Goal: Task Accomplishment & Management: Use online tool/utility

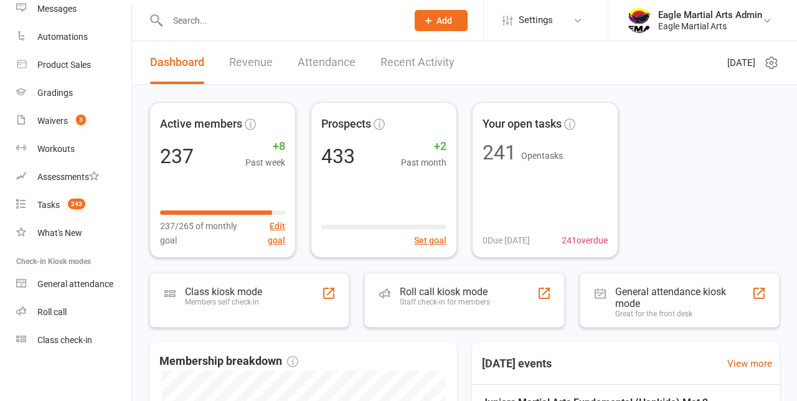
click at [76, 348] on link "Class check-in" at bounding box center [73, 340] width 115 height 28
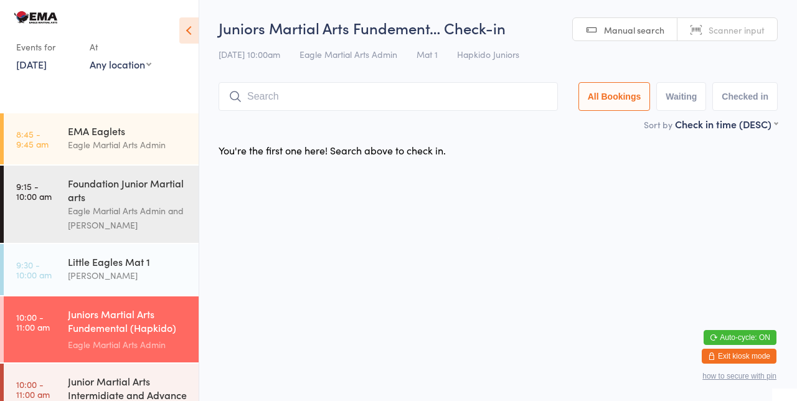
click at [460, 101] on input "search" at bounding box center [388, 96] width 339 height 29
type input "[PERSON_NAME]"
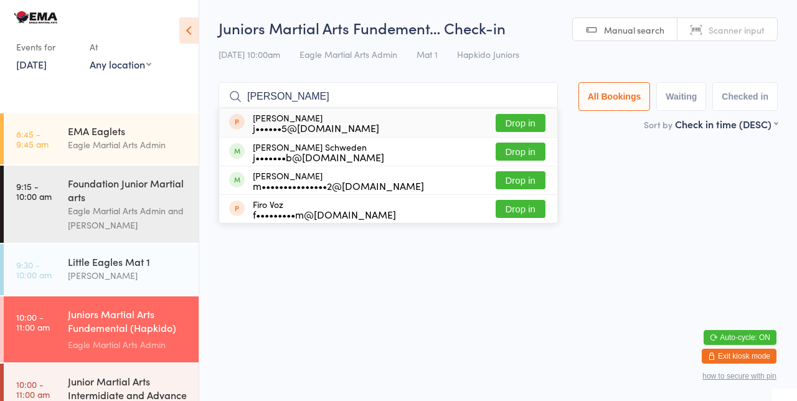
click at [535, 150] on button "Drop in" at bounding box center [521, 152] width 50 height 18
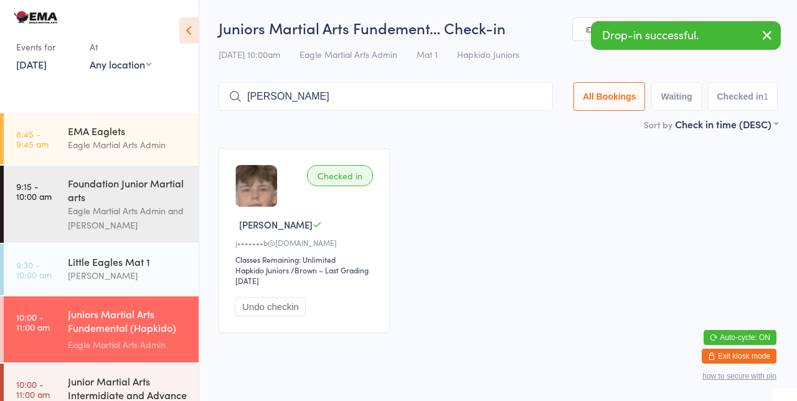
type input "[PERSON_NAME]"
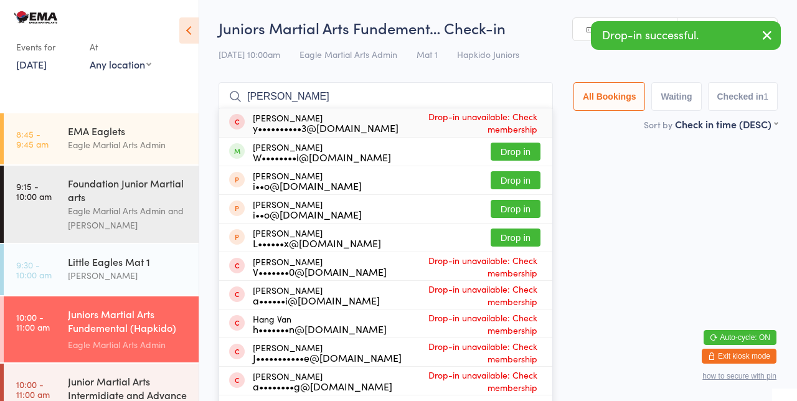
click at [524, 155] on button "Drop in" at bounding box center [516, 152] width 50 height 18
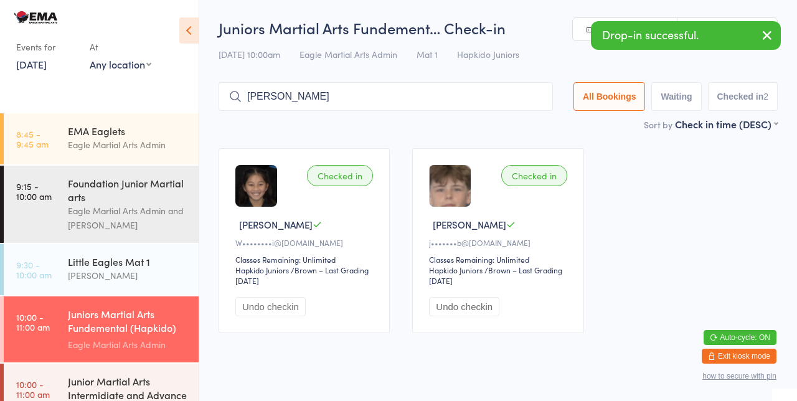
type input "[PERSON_NAME]"
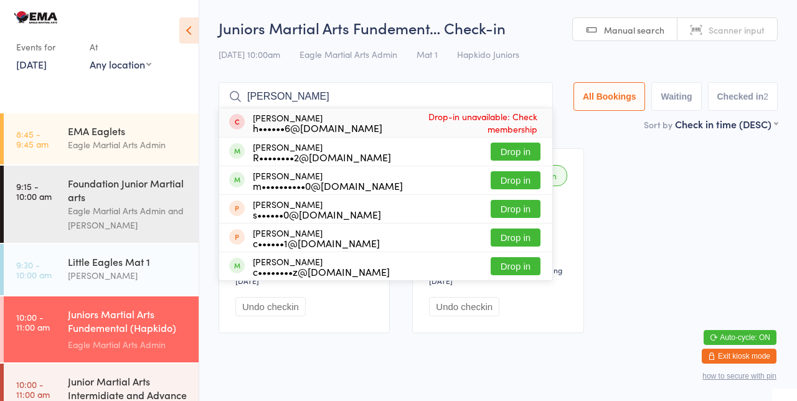
click at [528, 186] on button "Drop in" at bounding box center [516, 180] width 50 height 18
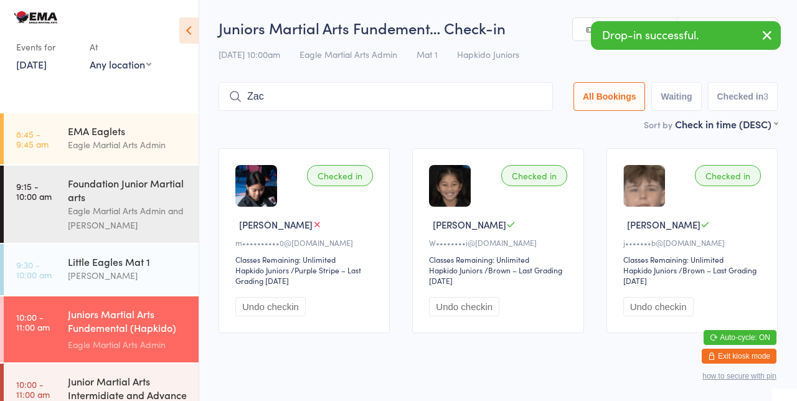
type input "Zac"
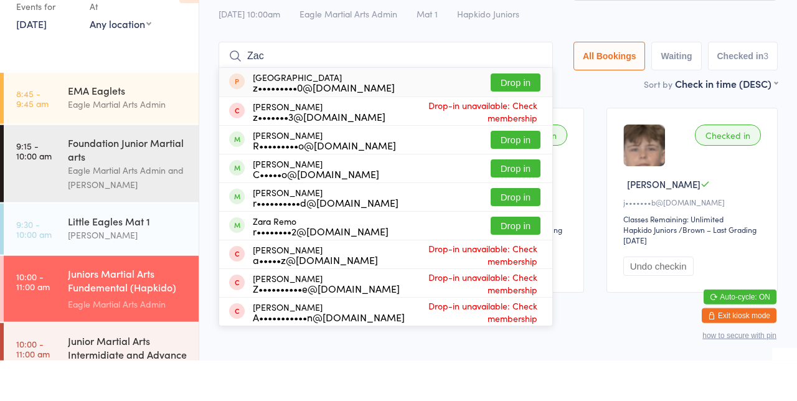
click at [529, 240] on button "Drop in" at bounding box center [516, 238] width 50 height 18
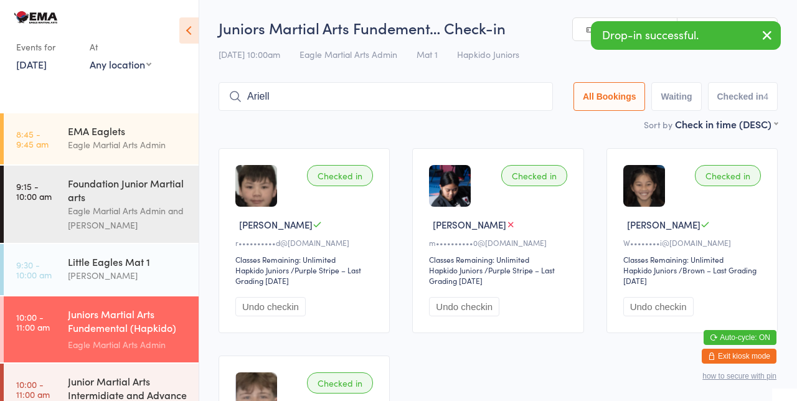
type input "Ariell"
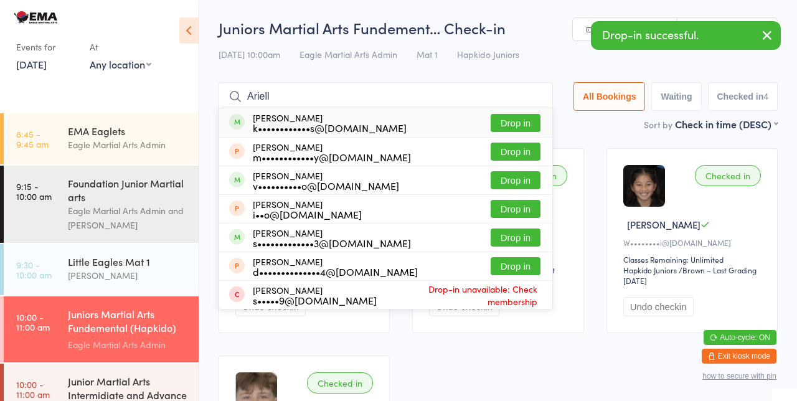
click at [531, 128] on button "Drop in" at bounding box center [516, 123] width 50 height 18
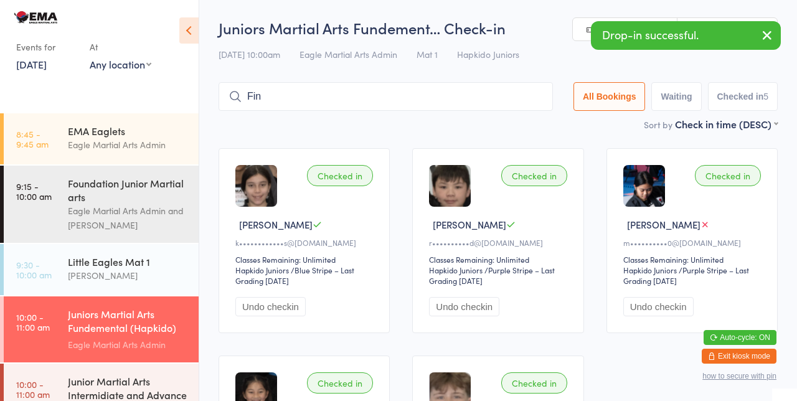
type input "Fin"
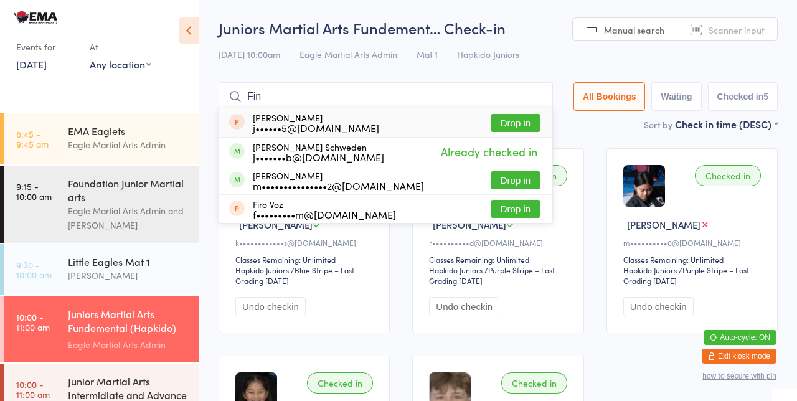
click at [532, 184] on button "Drop in" at bounding box center [516, 180] width 50 height 18
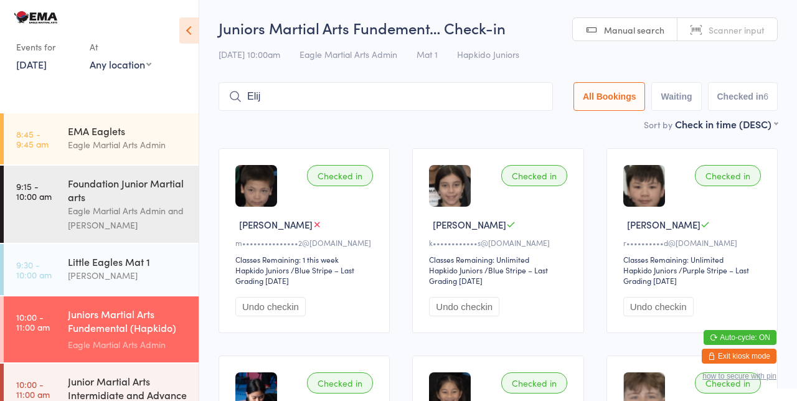
type input "Elij"
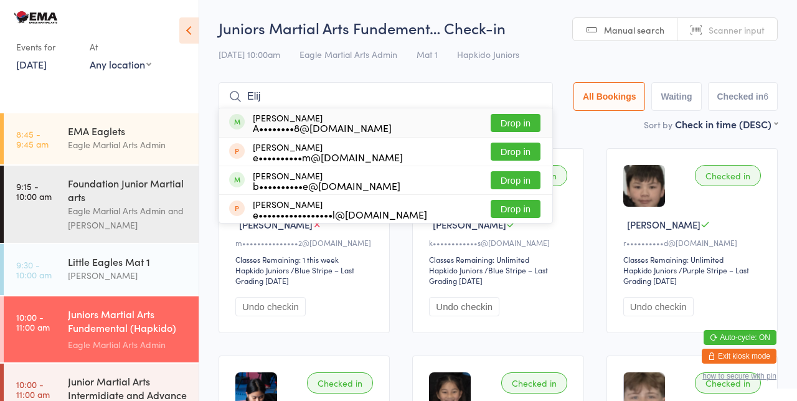
click at [526, 126] on button "Drop in" at bounding box center [516, 123] width 50 height 18
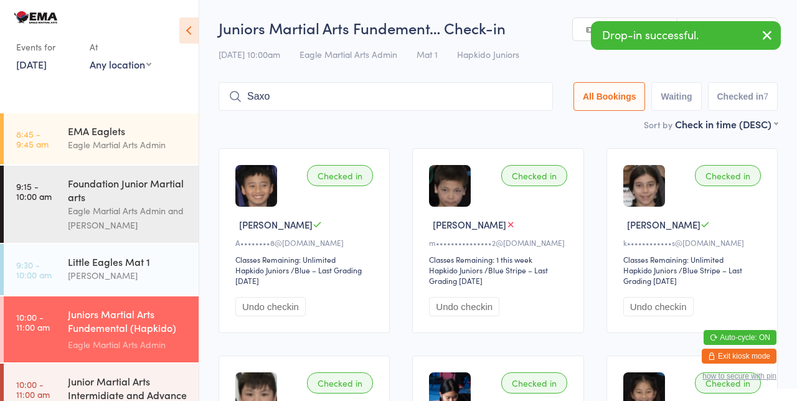
type input "Saxo"
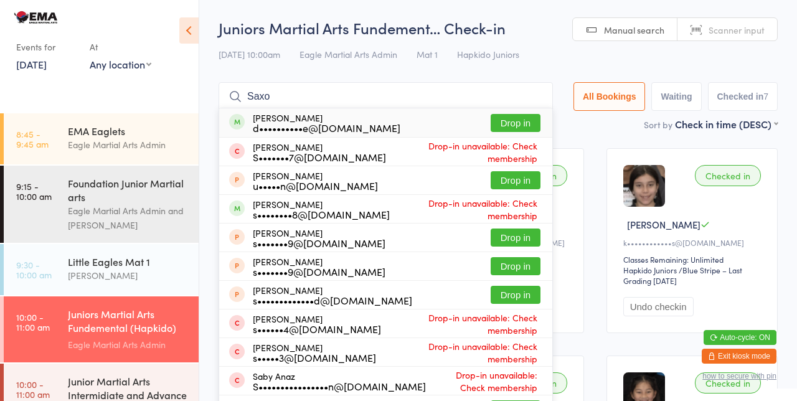
click at [531, 138] on div "[PERSON_NAME] S•••••••7@[DOMAIN_NAME] Drop-in unavailable: Check membership" at bounding box center [385, 152] width 333 height 28
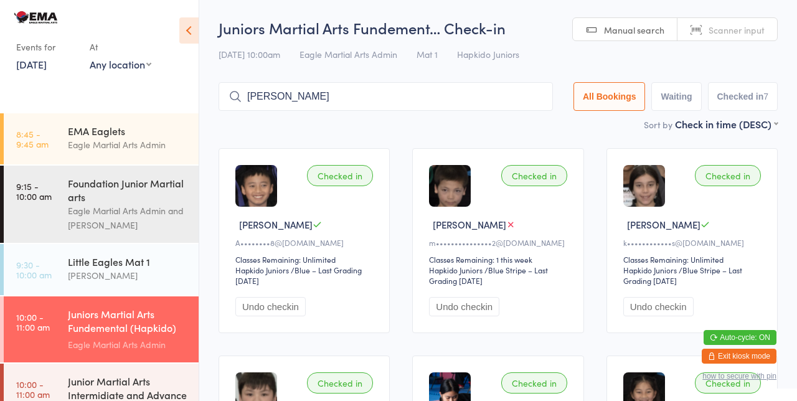
type input "[PERSON_NAME]"
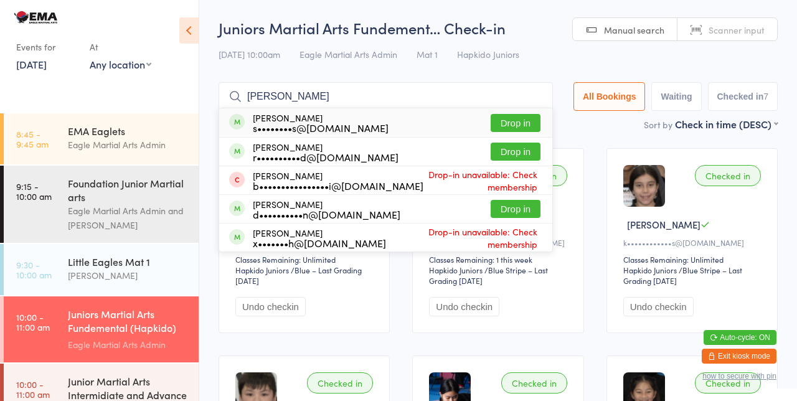
click at [527, 155] on button "Drop in" at bounding box center [516, 152] width 50 height 18
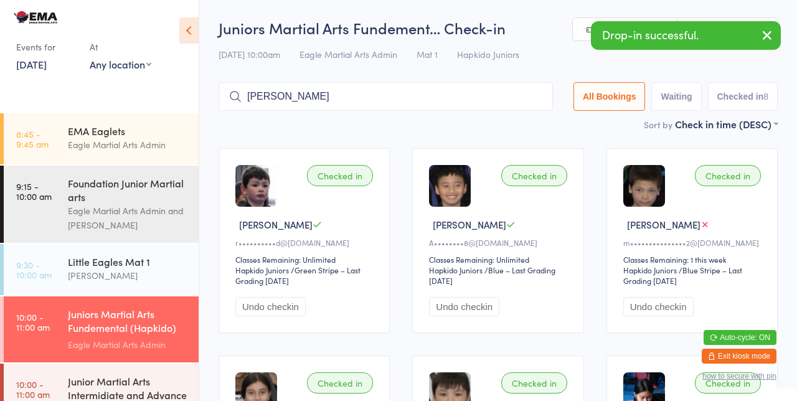
type input "[PERSON_NAME]"
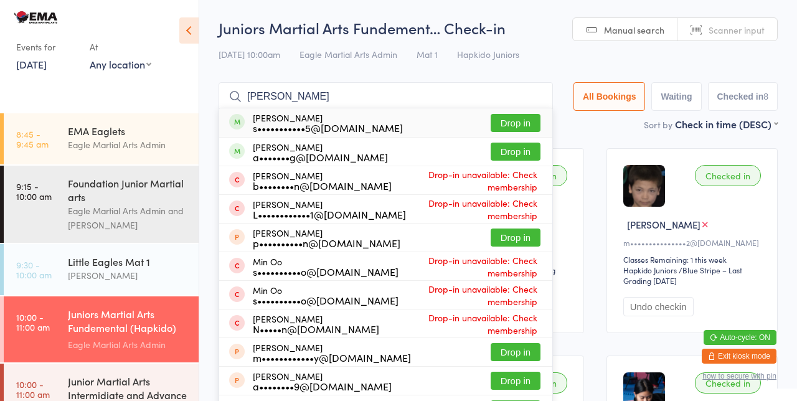
click at [526, 123] on button "Drop in" at bounding box center [516, 123] width 50 height 18
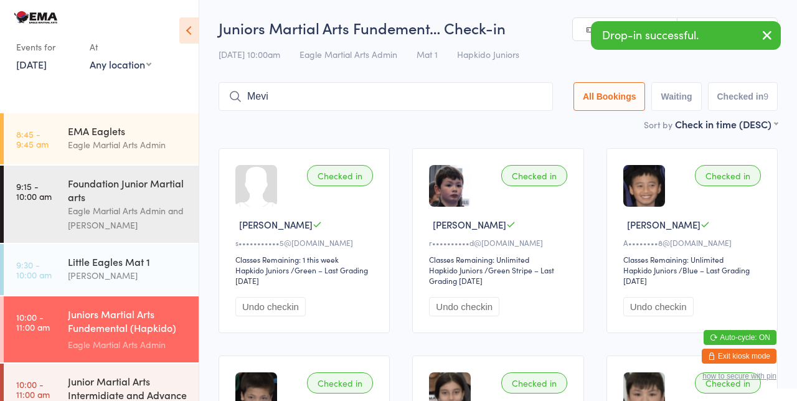
type input "Mevi"
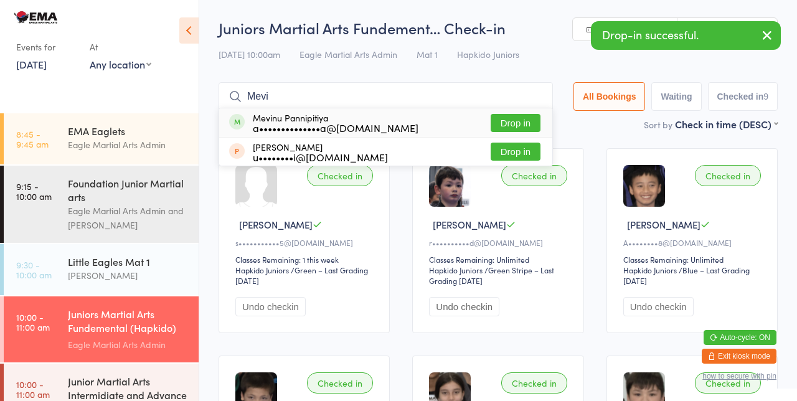
click at [521, 126] on button "Drop in" at bounding box center [516, 123] width 50 height 18
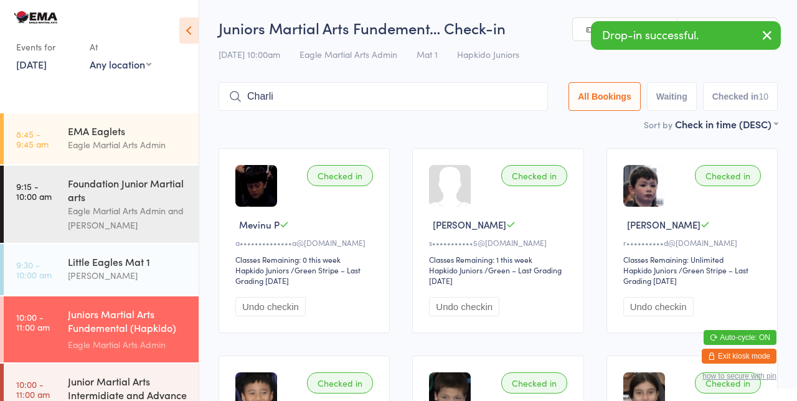
type input "Charli"
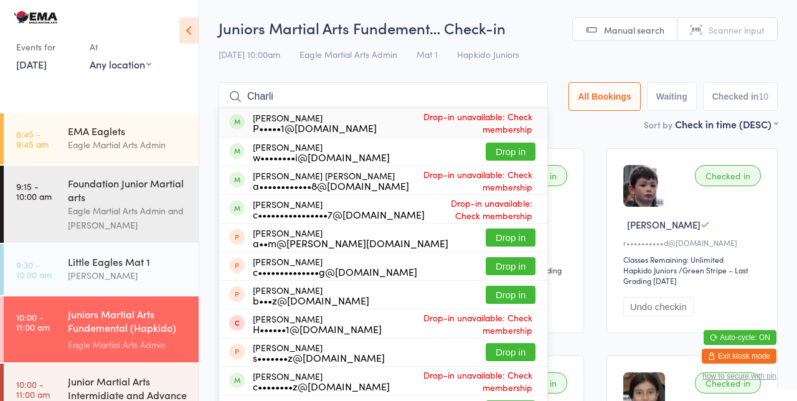
click at [521, 152] on button "Drop in" at bounding box center [511, 152] width 50 height 18
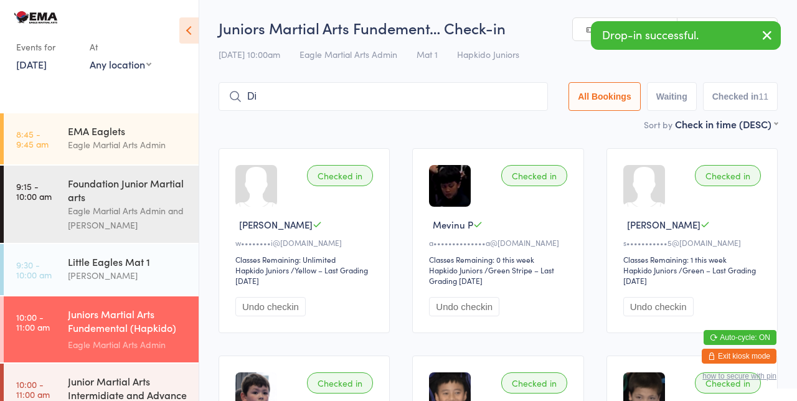
type input "D"
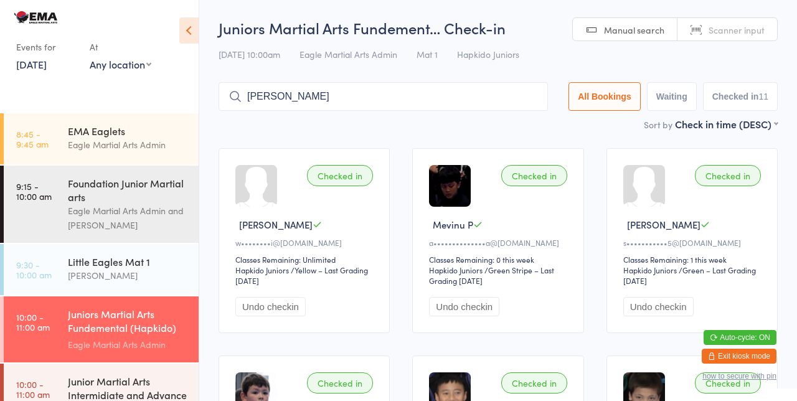
type input "[PERSON_NAME]"
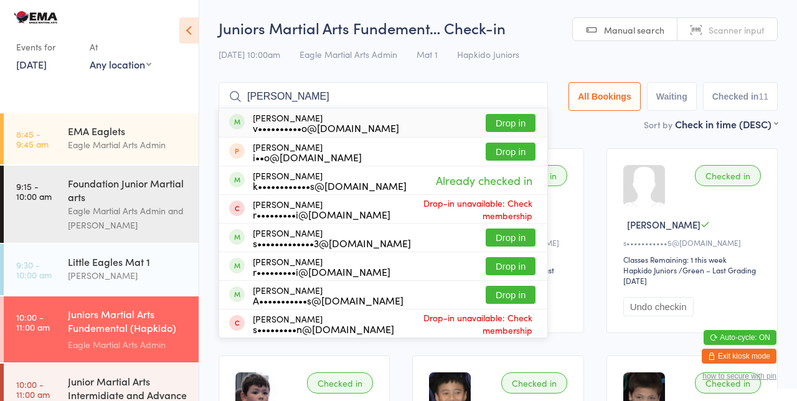
click at [524, 125] on button "Drop in" at bounding box center [511, 123] width 50 height 18
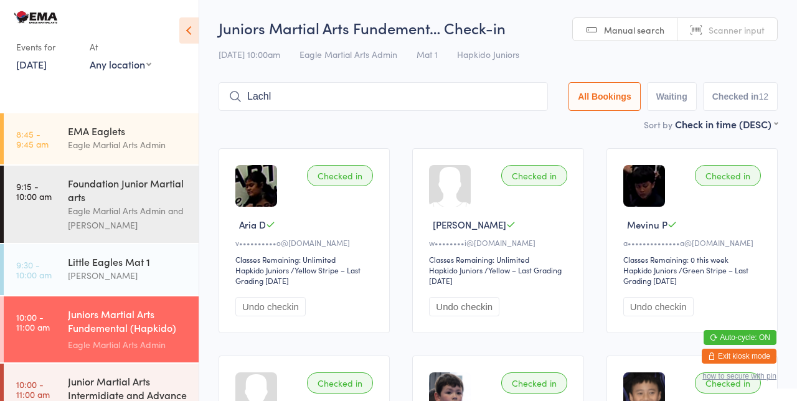
type input "Lachl"
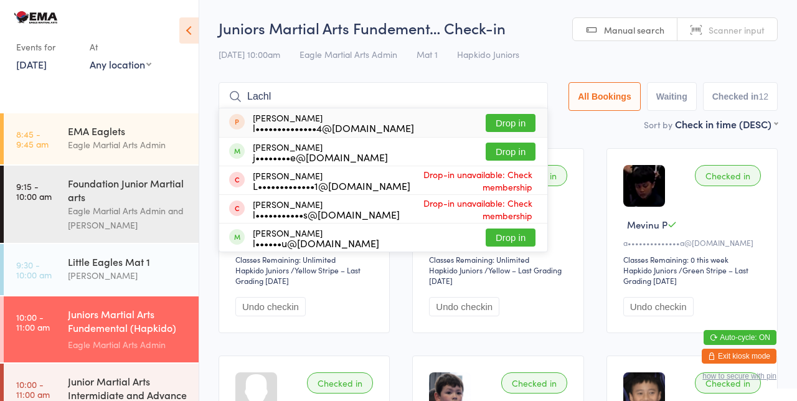
click at [520, 154] on button "Drop in" at bounding box center [511, 152] width 50 height 18
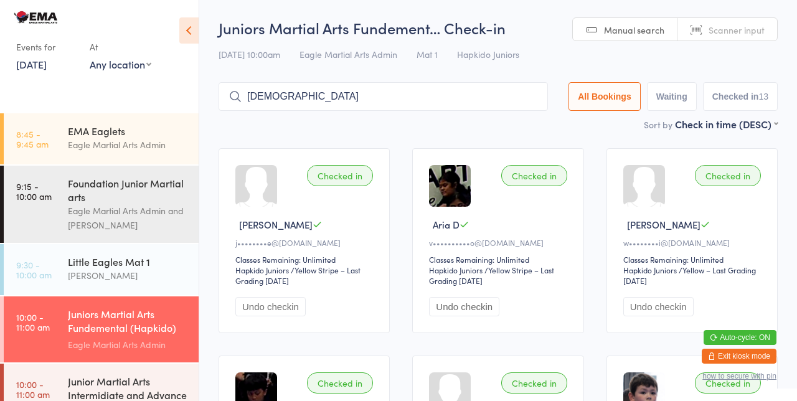
type input "[DEMOGRAPHIC_DATA]"
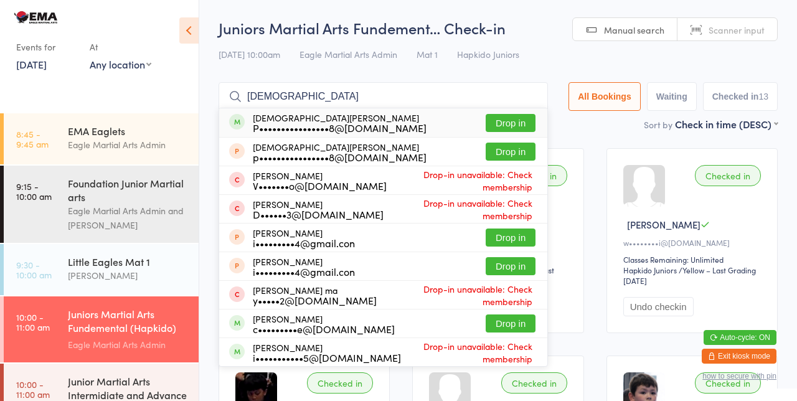
click at [528, 119] on button "Drop in" at bounding box center [511, 123] width 50 height 18
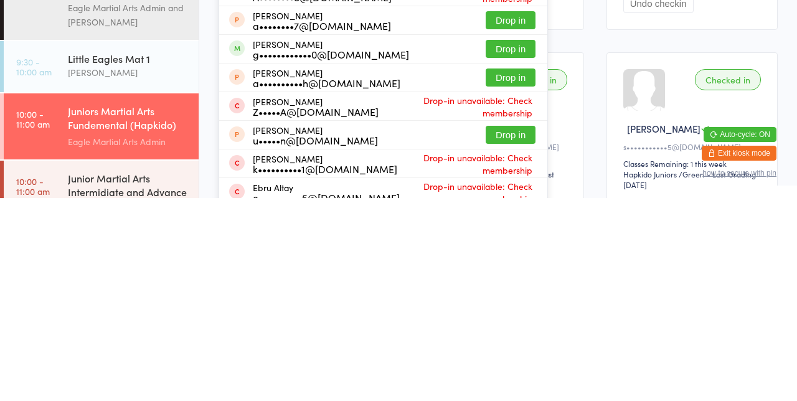
scroll to position [91, 0]
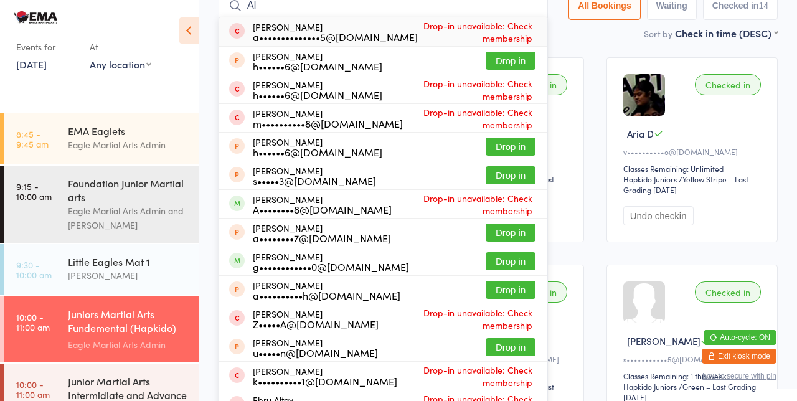
type input "A"
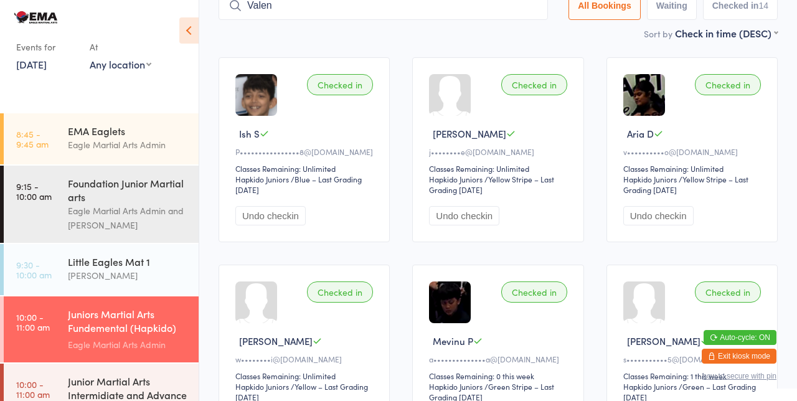
type input "Valen"
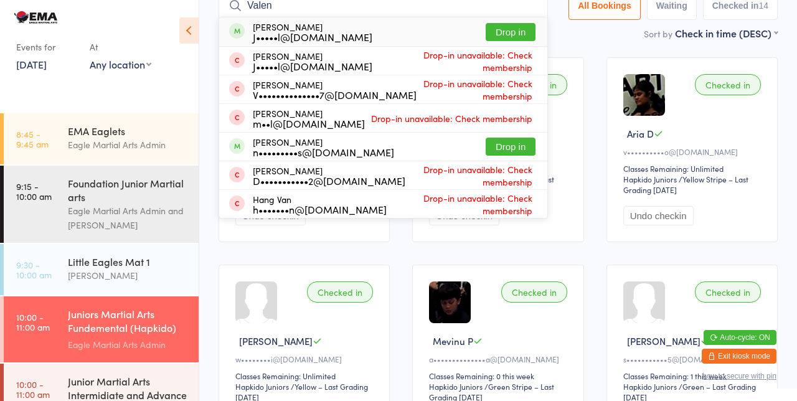
click at [519, 149] on button "Drop in" at bounding box center [511, 147] width 50 height 18
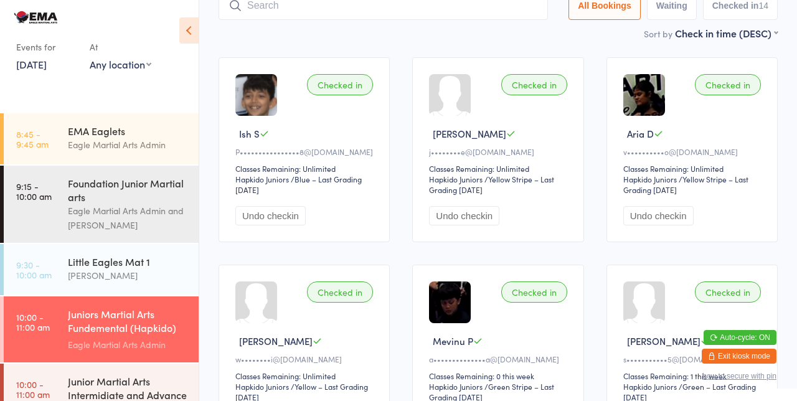
scroll to position [82, 0]
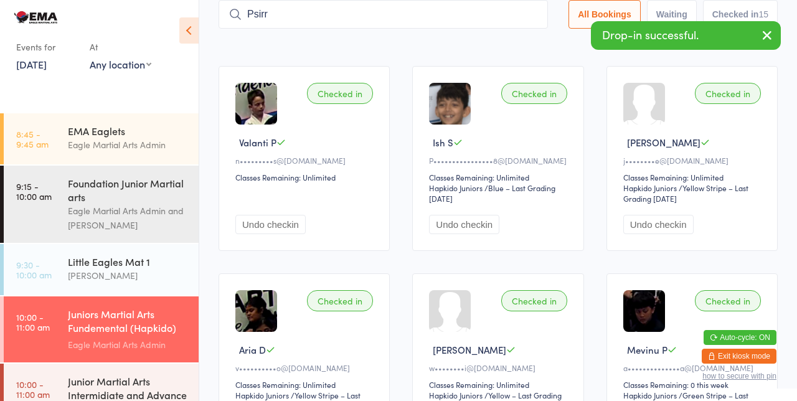
type input "Psirr"
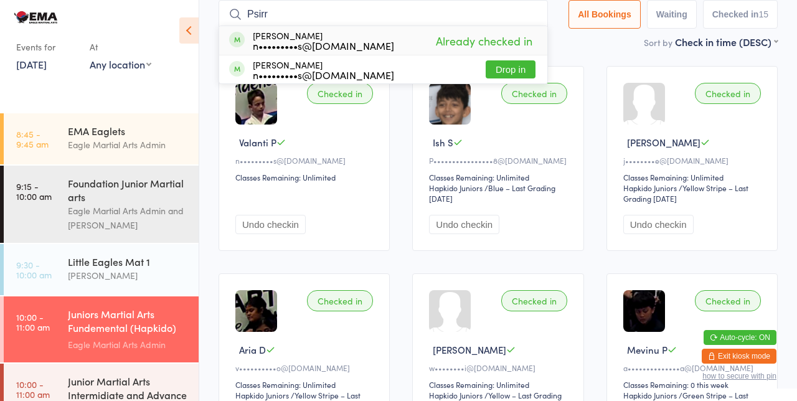
click at [519, 72] on button "Drop in" at bounding box center [511, 69] width 50 height 18
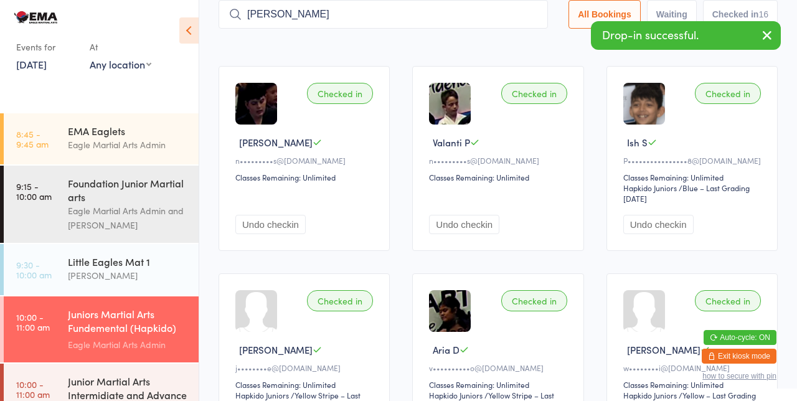
type input "[PERSON_NAME]"
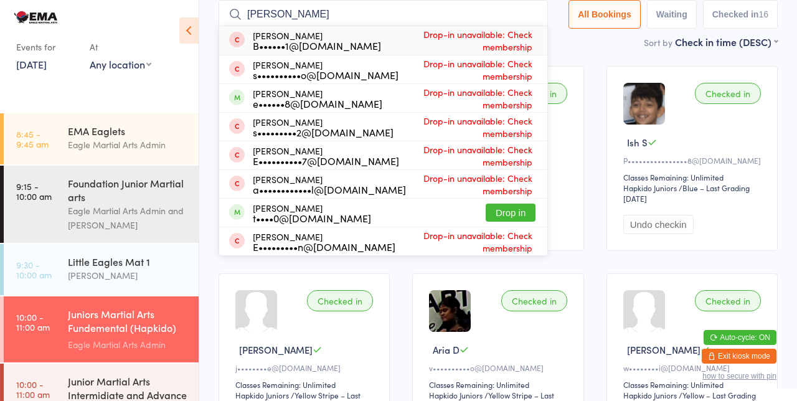
click at [522, 215] on button "Drop in" at bounding box center [511, 213] width 50 height 18
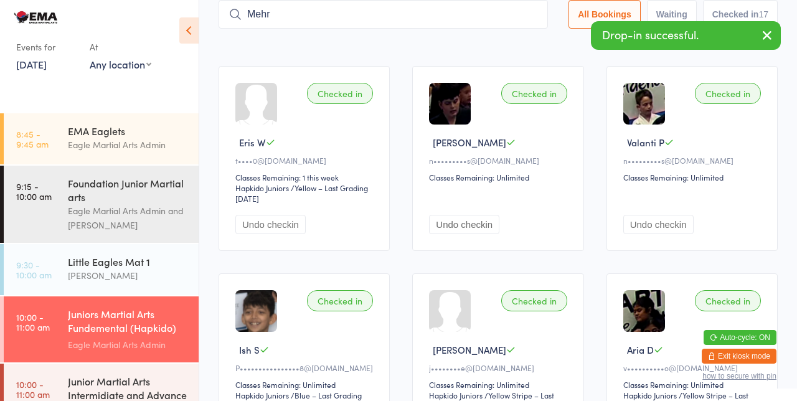
type input "Mehr"
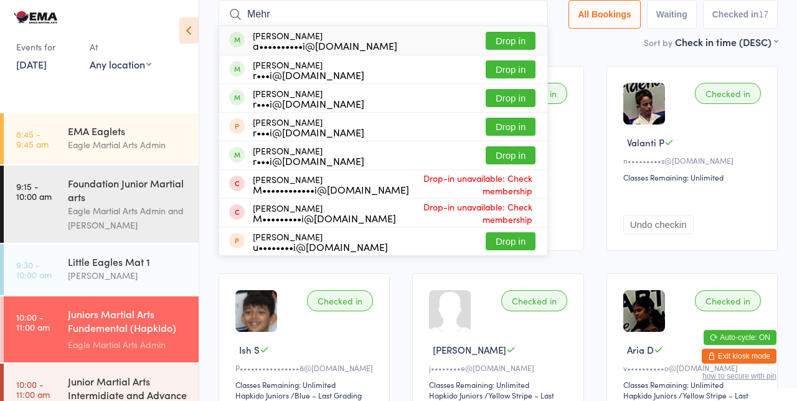
click at [522, 44] on button "Drop in" at bounding box center [511, 41] width 50 height 18
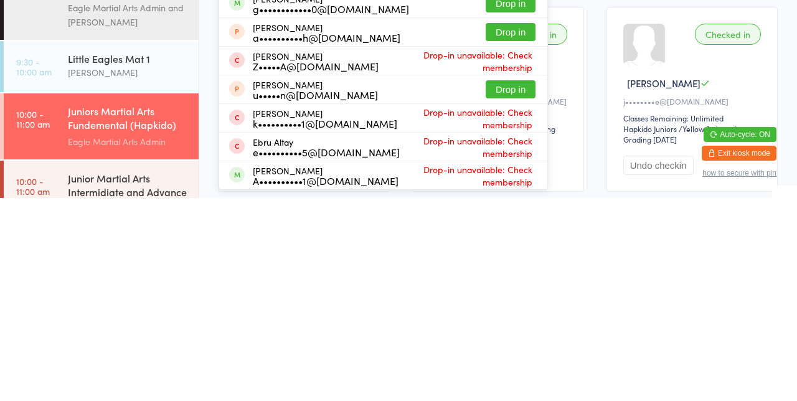
scroll to position [0, 0]
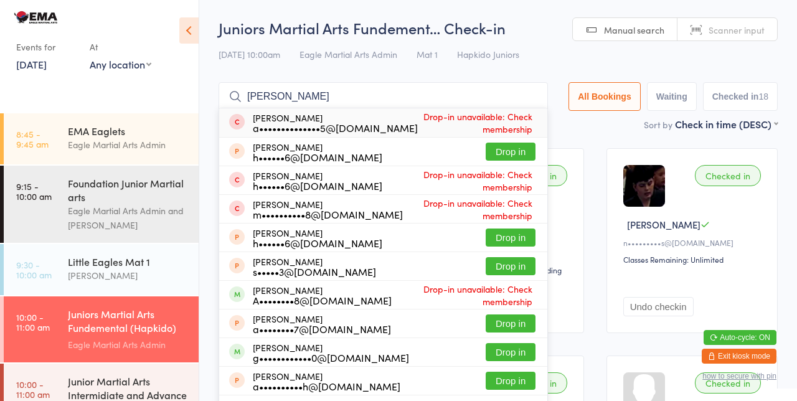
type input "[PERSON_NAME]"
click at [544, 110] on div "[PERSON_NAME] a••••••••••••••5@[DOMAIN_NAME] Drop-in unavailable: Check members…" at bounding box center [383, 122] width 328 height 29
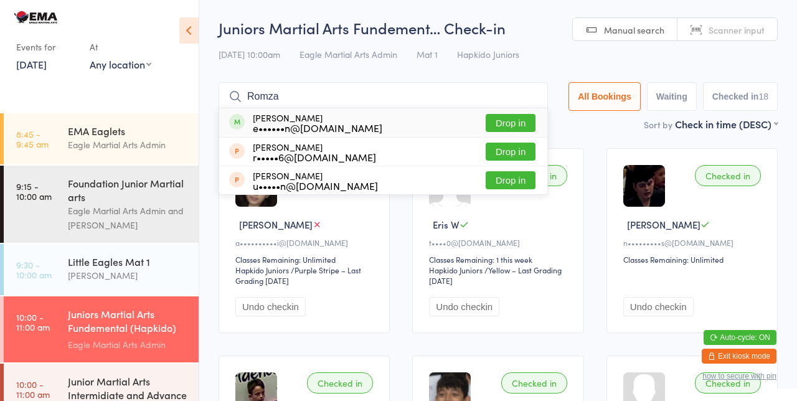
type input "Romza"
click at [529, 126] on button "Drop in" at bounding box center [511, 123] width 50 height 18
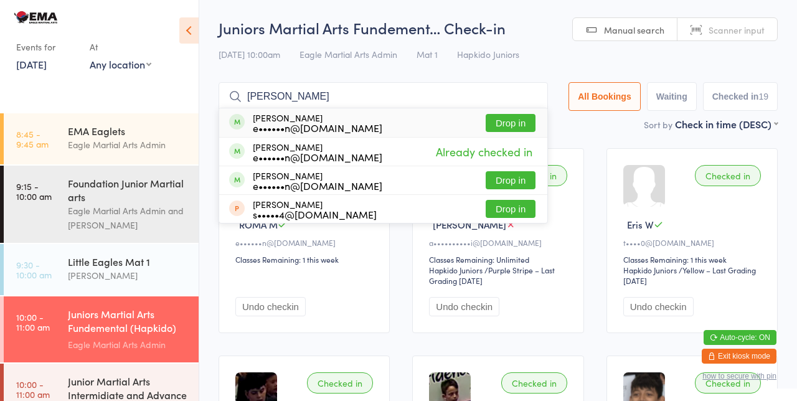
type input "[PERSON_NAME]"
click at [526, 120] on button "Drop in" at bounding box center [511, 123] width 50 height 18
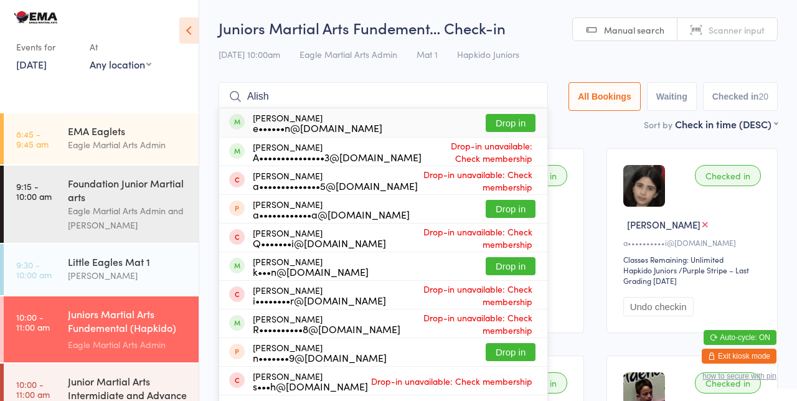
type input "Alish"
click at [529, 122] on button "Drop in" at bounding box center [511, 123] width 50 height 18
